Goal: Information Seeking & Learning: Learn about a topic

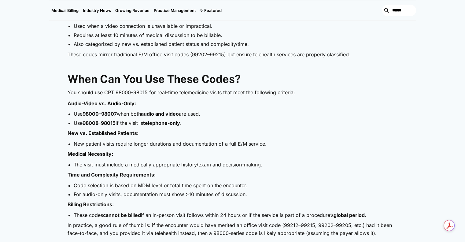
scroll to position [458, 0]
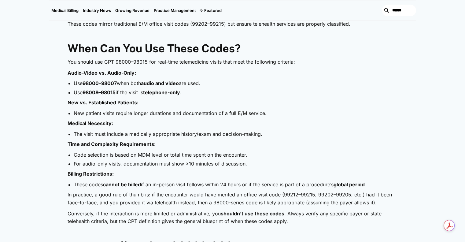
click at [290, 145] on p "Time and Complexity Requirements:" at bounding box center [233, 144] width 330 height 8
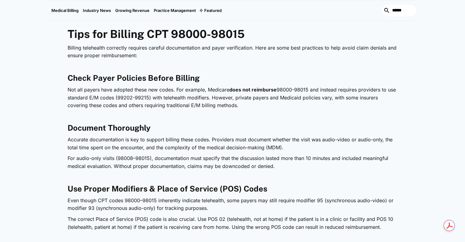
scroll to position [672, 0]
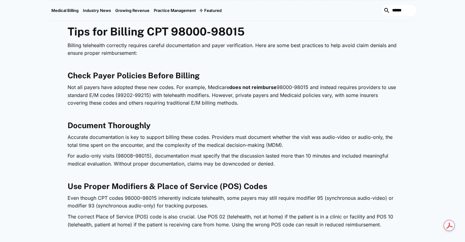
click at [281, 159] on p "For audio-only visits (98008–98015), documentation must specify that the discus…" at bounding box center [233, 160] width 330 height 16
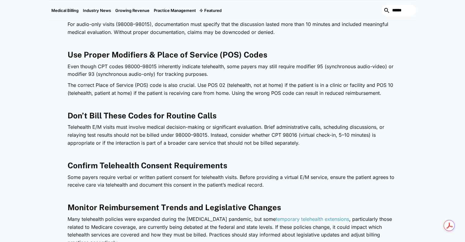
scroll to position [825, 0]
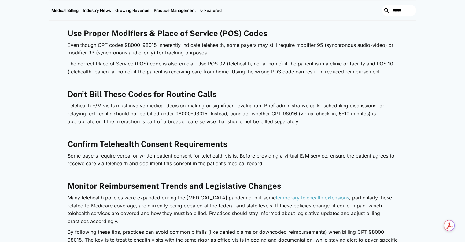
click at [283, 158] on p "Some payers require verbal or written patient consent for telehealth visits. Be…" at bounding box center [233, 160] width 330 height 16
click at [283, 148] on h3 "Confirm Telehealth Consent Requirements" at bounding box center [233, 143] width 330 height 9
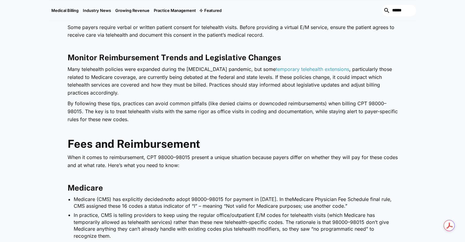
scroll to position [977, 0]
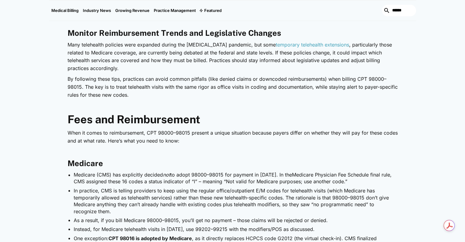
click at [276, 154] on p "‍" at bounding box center [233, 152] width 330 height 8
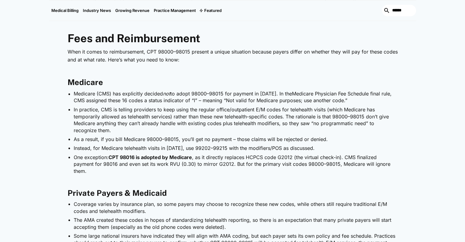
scroll to position [1069, 0]
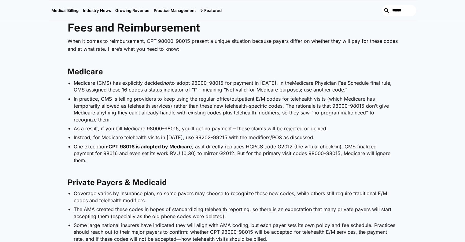
click at [293, 117] on li "In practice, CMS is telling providers to keep using the regular office/outpatie…" at bounding box center [236, 108] width 324 height 27
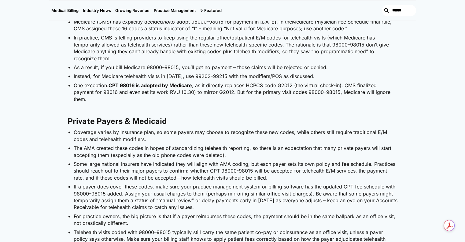
scroll to position [1100, 0]
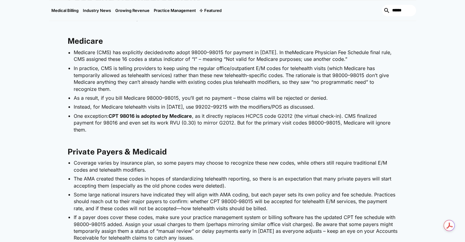
click at [304, 175] on li "The AMA created these codes in hopes of standardizing telehealth reporting, so …" at bounding box center [236, 182] width 324 height 14
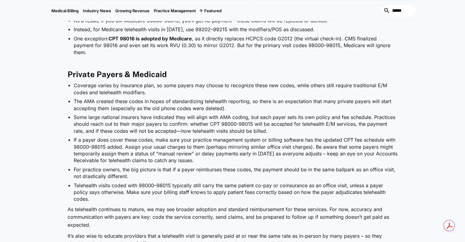
scroll to position [1191, 0]
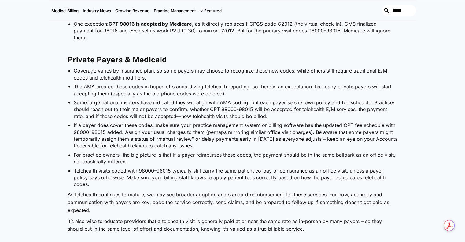
click at [246, 151] on li "For practice owners, the big picture is that if a payer reimburses these codes,…" at bounding box center [236, 158] width 324 height 14
click at [316, 113] on ul "Coverage varies by insurance plan, so some payers may choose to recognize these…" at bounding box center [233, 127] width 330 height 120
